Goal: Task Accomplishment & Management: Manage account settings

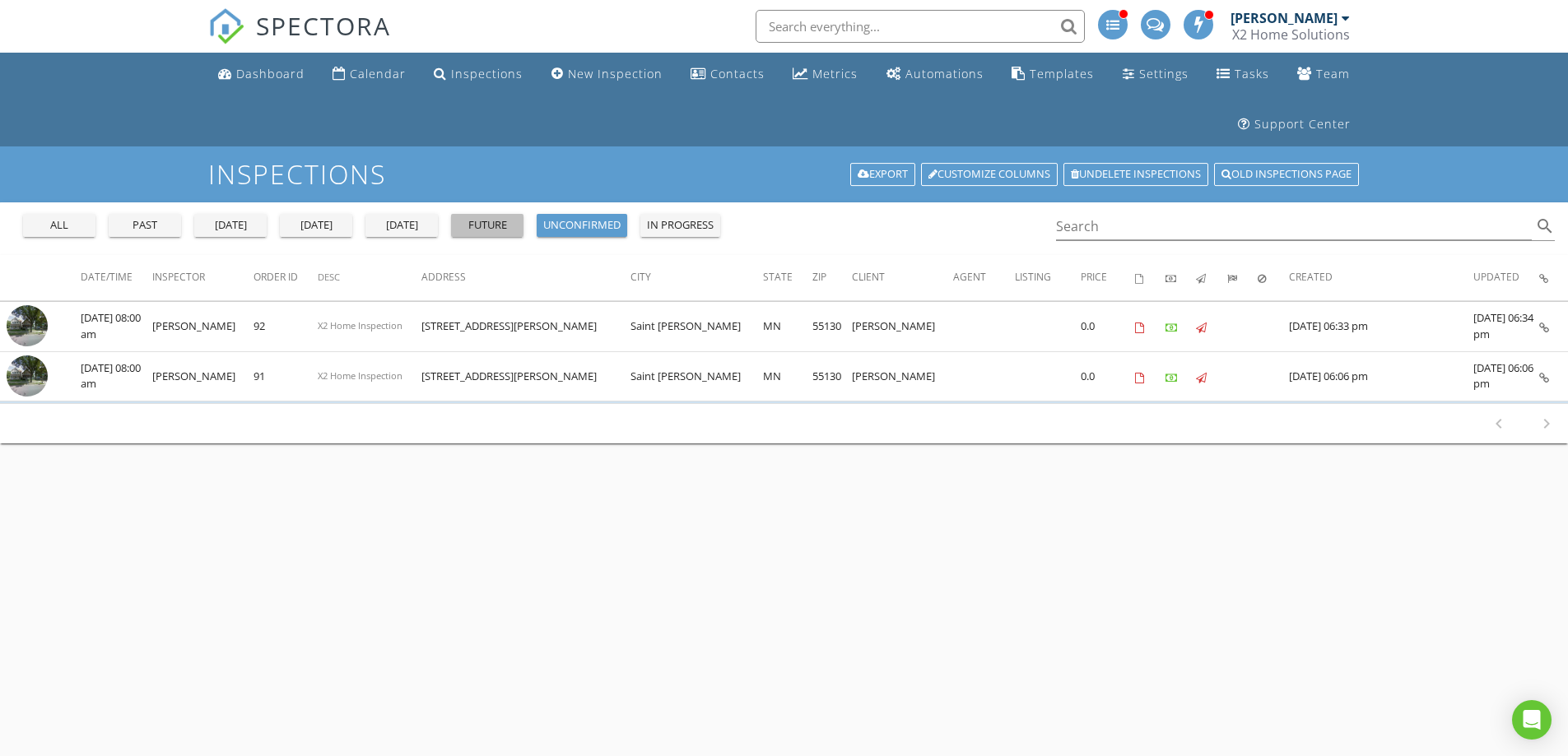
click at [484, 218] on div "future" at bounding box center [488, 225] width 59 height 17
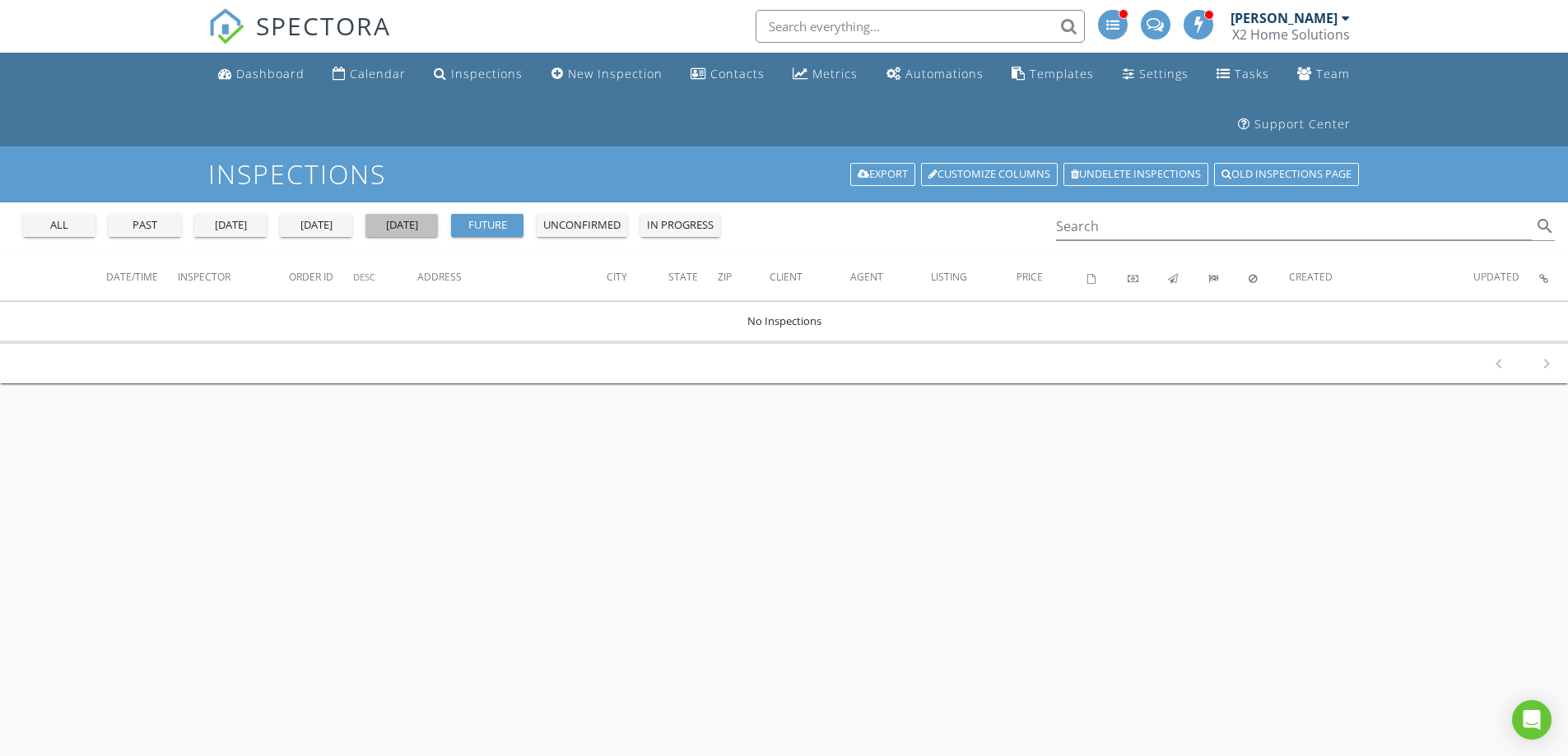
click at [387, 231] on div "tomorrow" at bounding box center [402, 225] width 59 height 17
click at [146, 230] on div "past" at bounding box center [145, 225] width 59 height 17
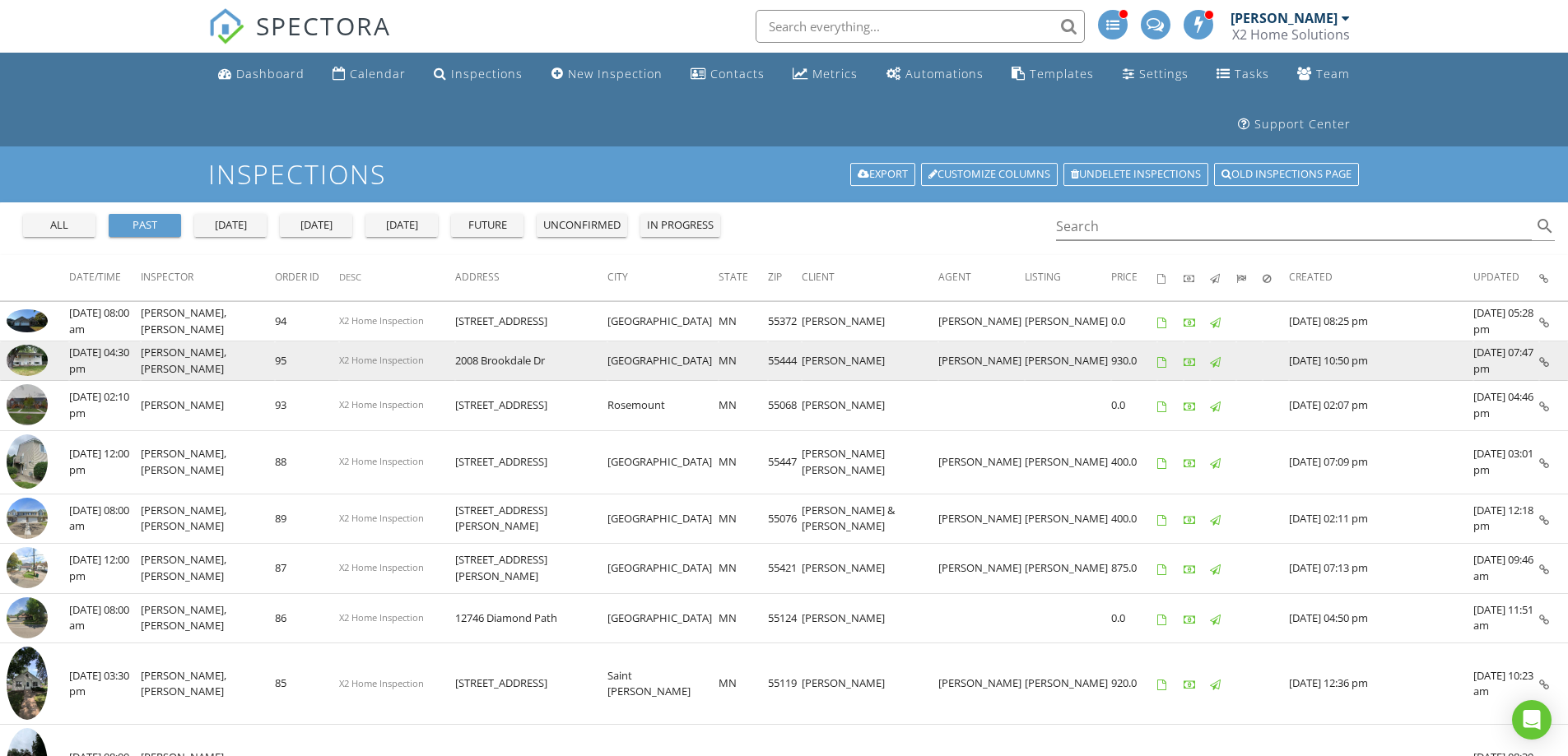
click at [31, 368] on img at bounding box center [27, 361] width 41 height 31
click at [19, 358] on img at bounding box center [27, 361] width 41 height 31
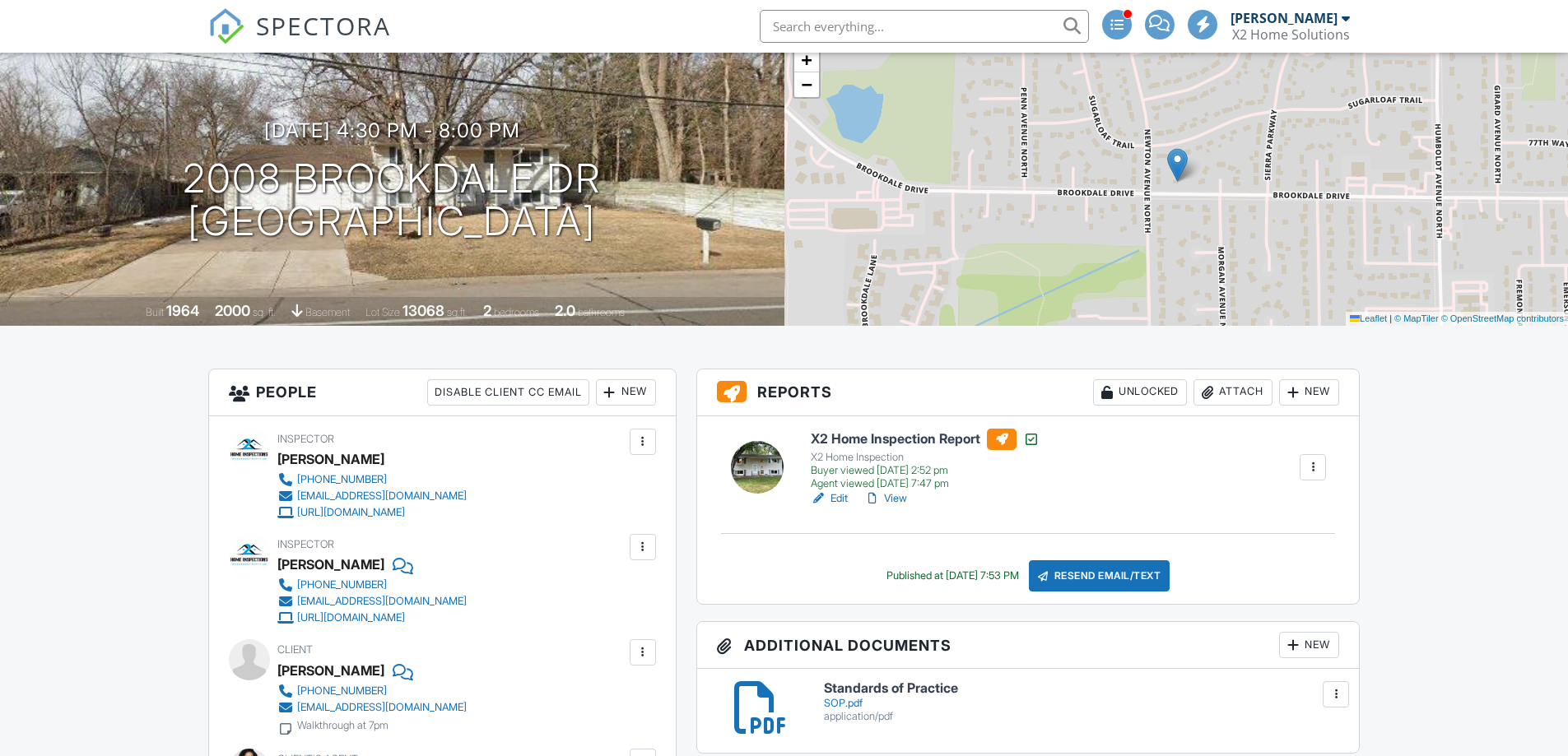
click at [1235, 405] on div "Attach" at bounding box center [1232, 392] width 79 height 26
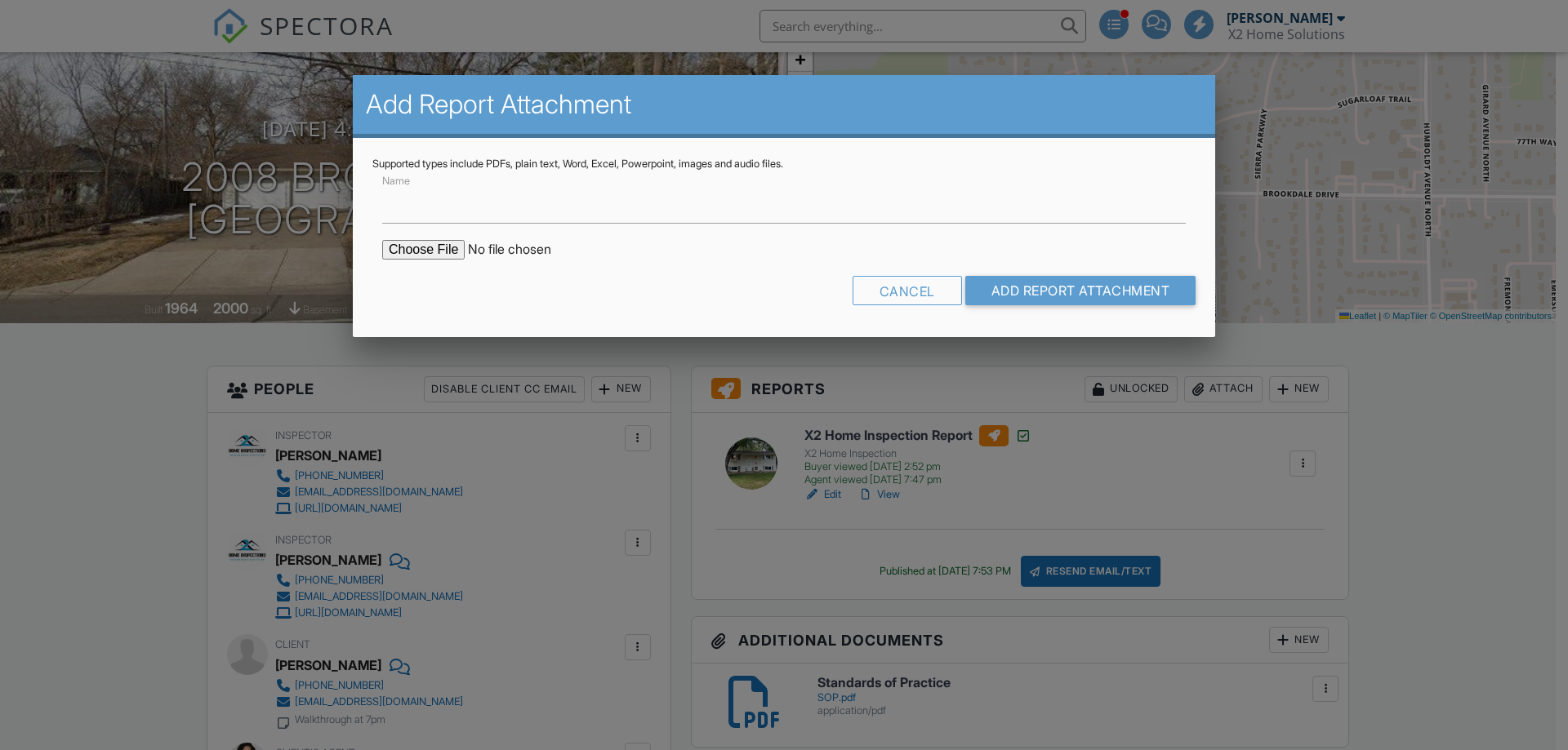
click at [415, 243] on input "file" at bounding box center [521, 250] width 278 height 20
type input "C:\fakepath\2008_Brookdale_Dr____Sewer_Line_Camera_Inspection.pdf"
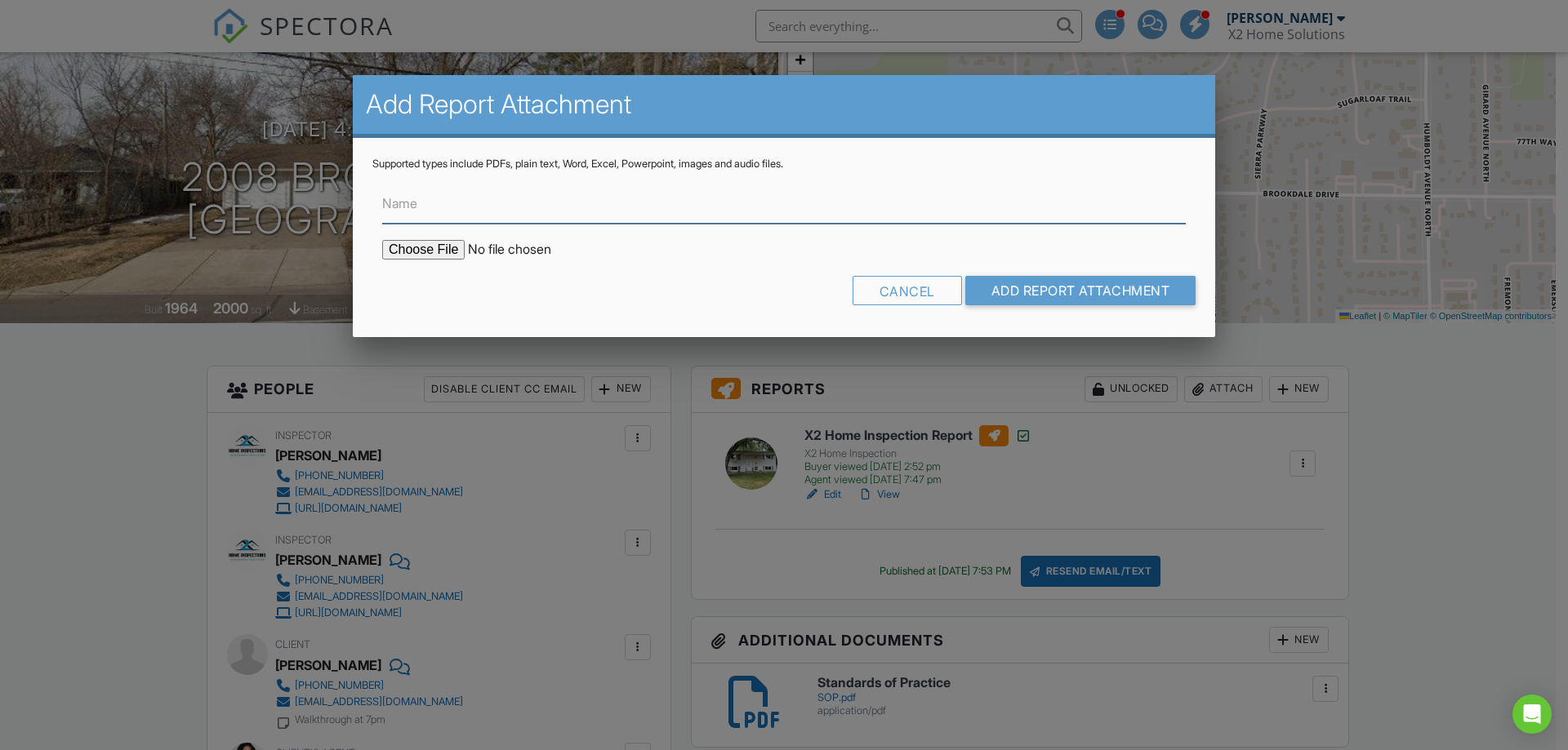
click at [442, 205] on input "Name" at bounding box center [784, 204] width 804 height 40
type input "Sewer Scope"
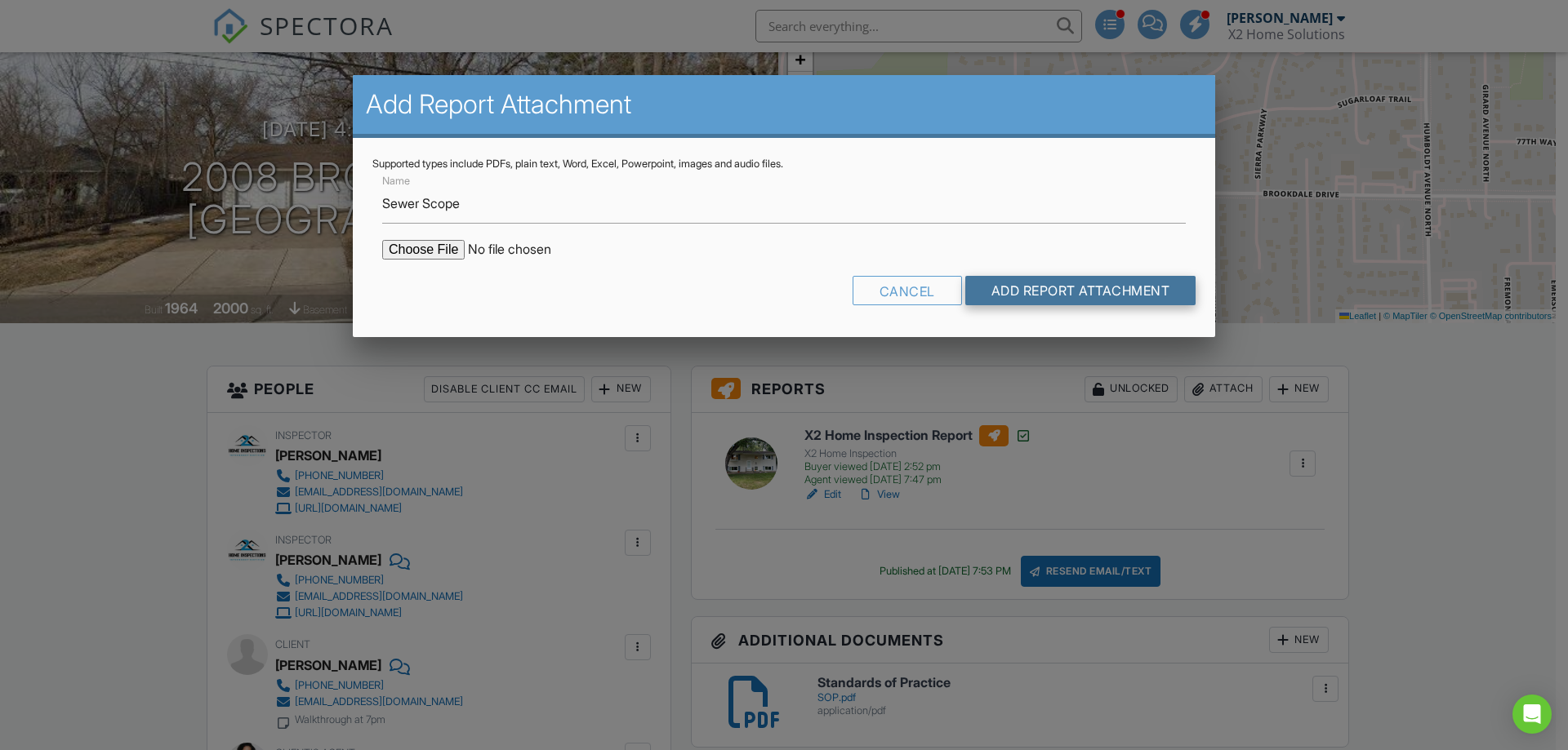
click at [1099, 290] on input "Add Report Attachment" at bounding box center [1081, 290] width 231 height 29
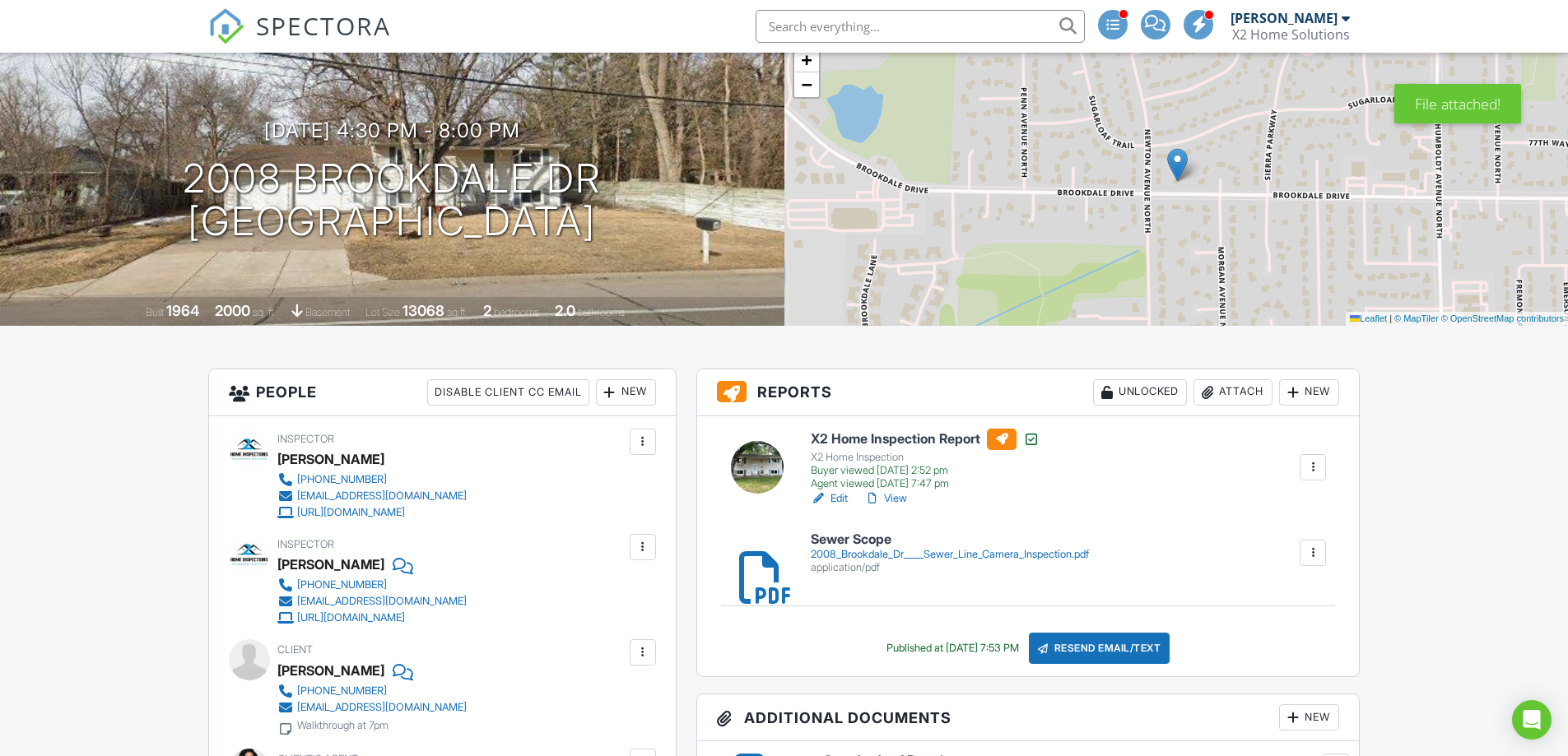
click at [1312, 560] on div at bounding box center [1313, 552] width 17 height 17
click at [1216, 517] on div "X2 Home Inspection Report X2 Home Inspection Buyer viewed 08/27/2025 2:52 pm Ag…" at bounding box center [1029, 546] width 663 height 261
drag, startPoint x: 859, startPoint y: 541, endPoint x: 761, endPoint y: 540, distance: 98.0
click at [761, 540] on div at bounding box center [747, 553] width 52 height 52
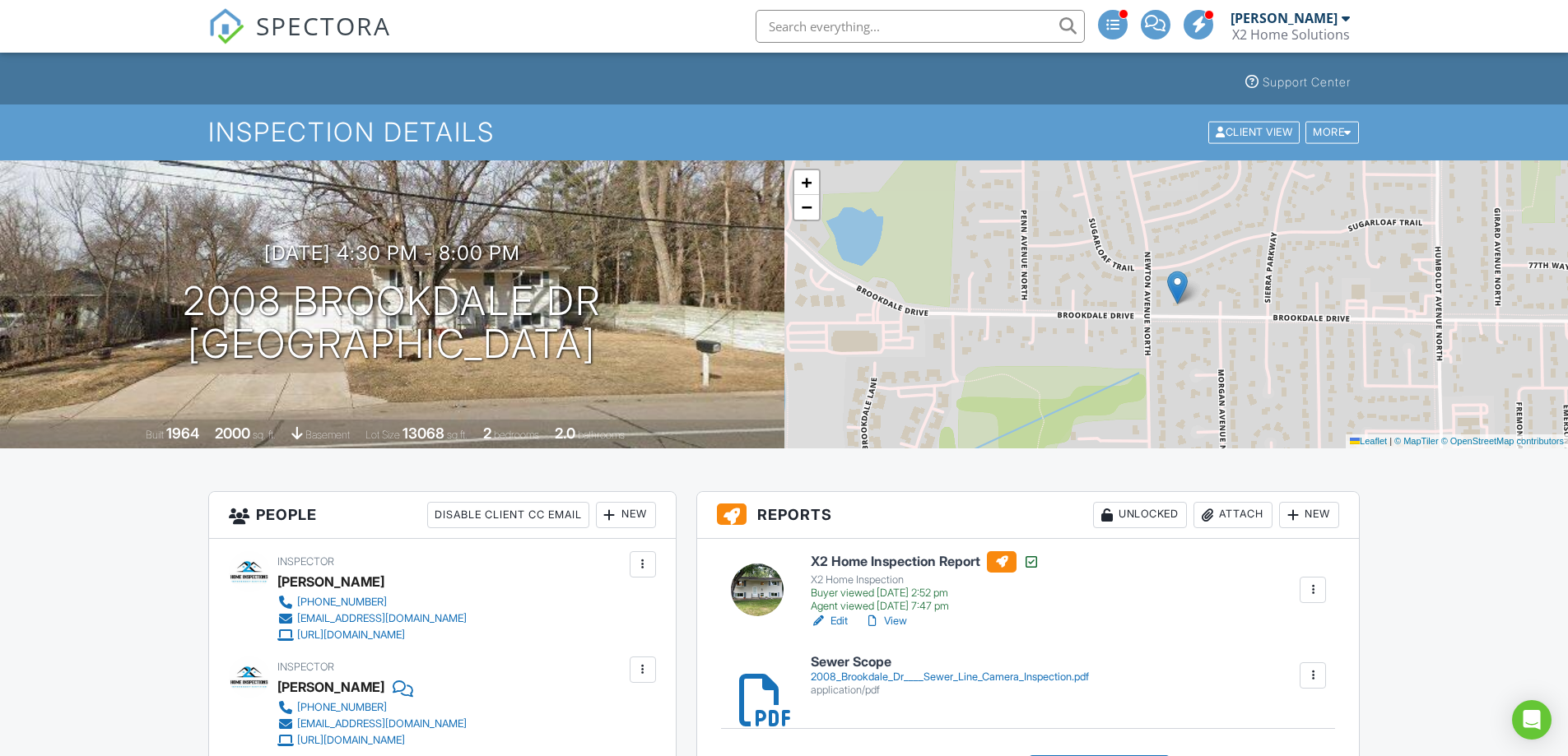
scroll to position [82, 0]
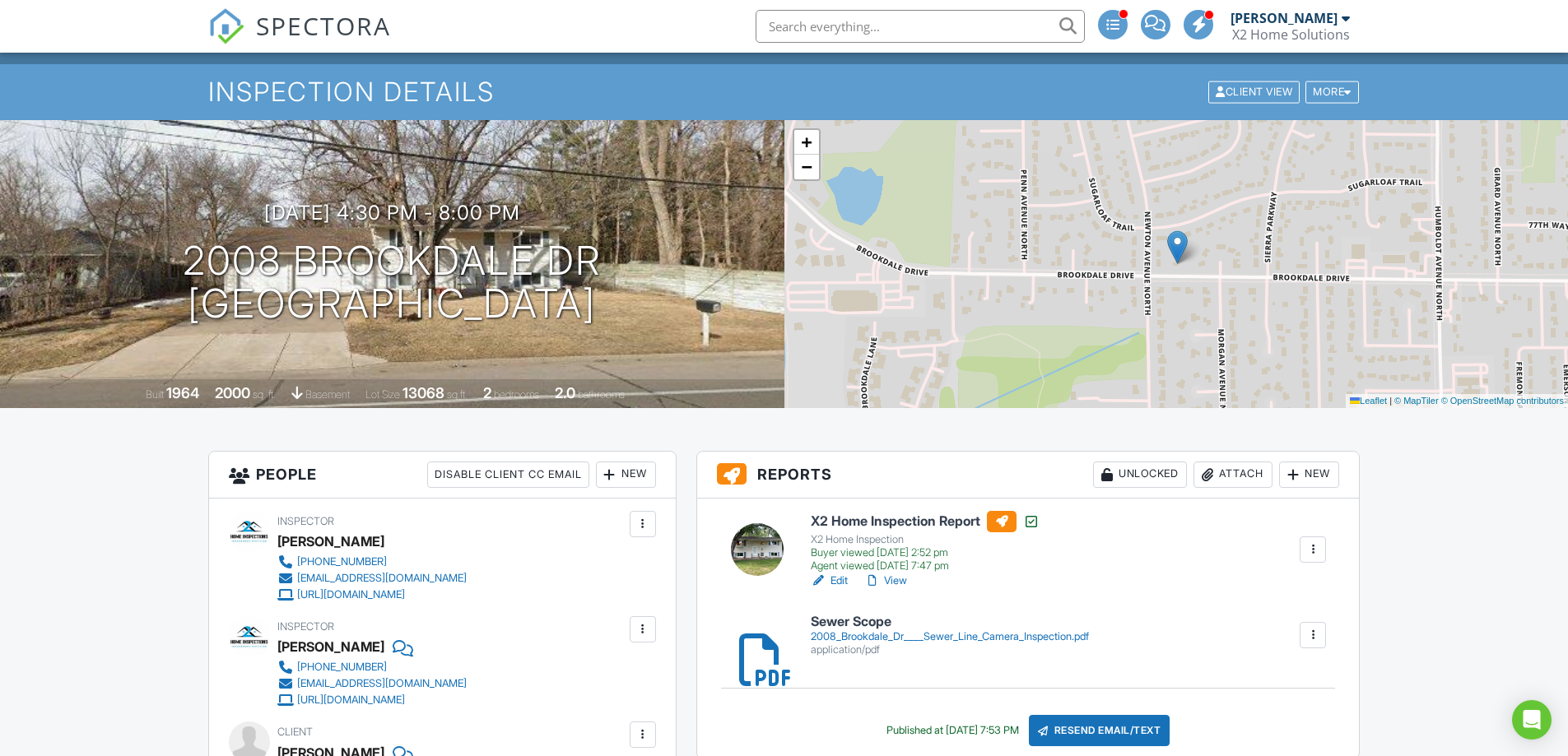
click at [890, 574] on link "View" at bounding box center [885, 580] width 43 height 17
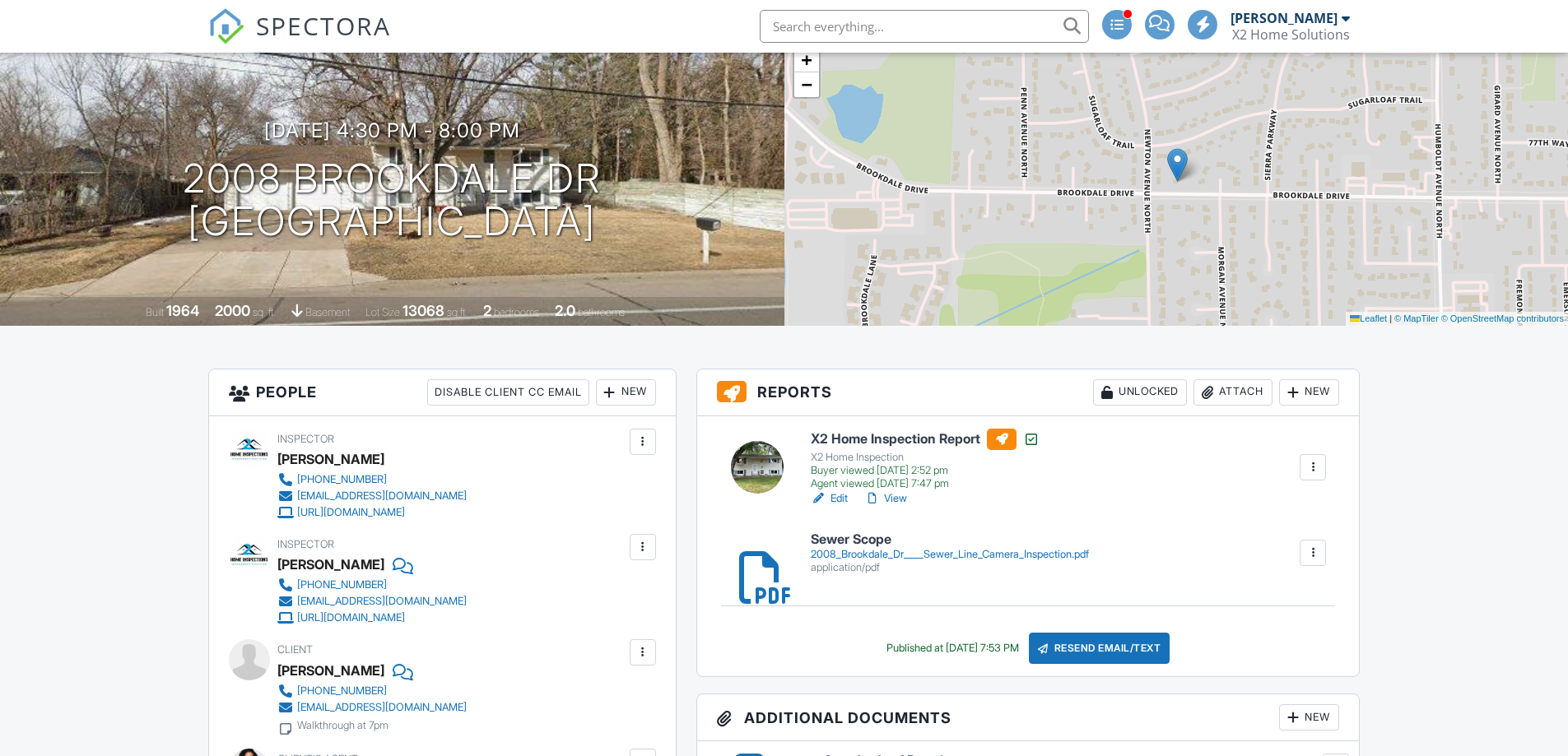
click at [902, 503] on link "View" at bounding box center [885, 498] width 43 height 17
